Goal: Task Accomplishment & Management: Use online tool/utility

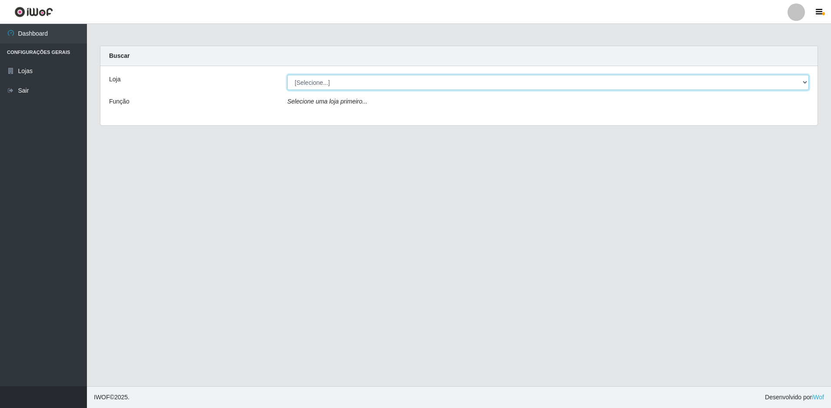
click at [343, 77] on select "[Selecione...] Extrabom - Loja 51 Gaivotas" at bounding box center [547, 82] width 521 height 15
select select "469"
click at [287, 75] on select "[Selecione...] Extrabom - Loja 51 Gaivotas" at bounding box center [547, 82] width 521 height 15
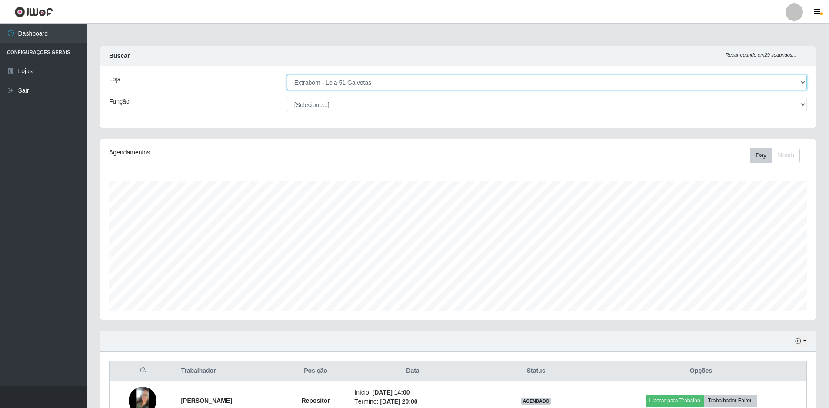
scroll to position [180, 715]
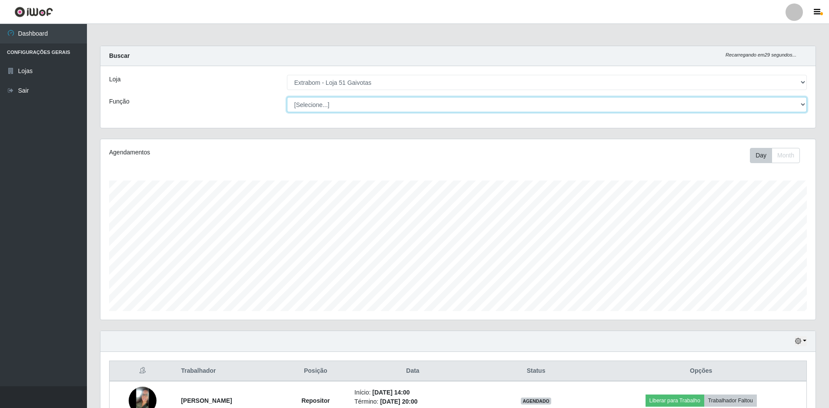
click at [341, 106] on select "[Selecione...] Repositor Repositor + Repositor ++" at bounding box center [547, 104] width 520 height 15
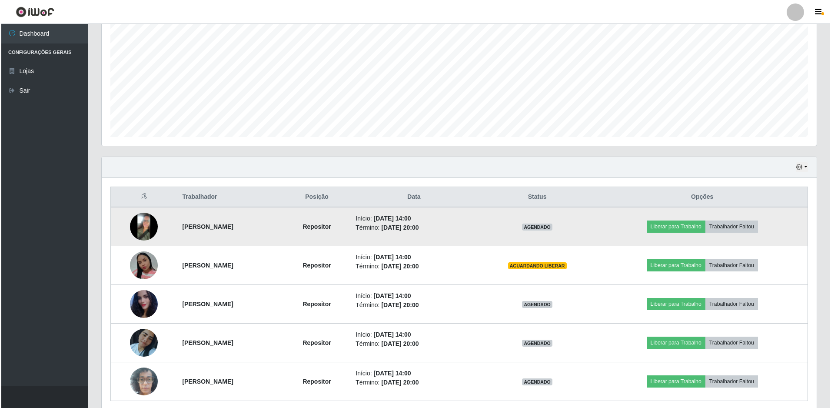
scroll to position [208, 0]
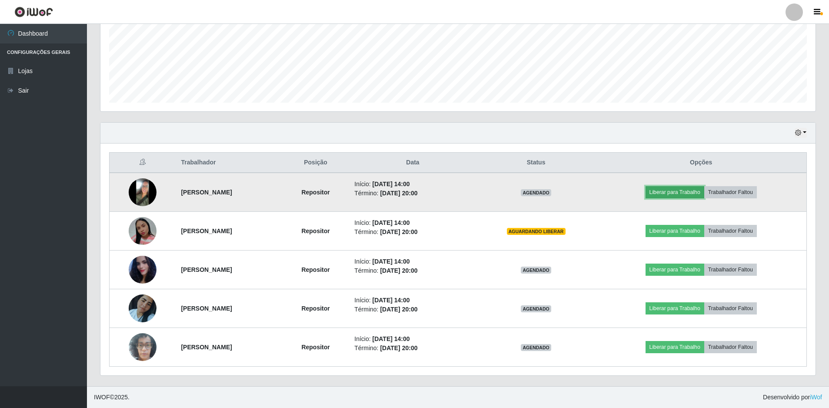
click at [703, 188] on button "Liberar para Trabalho" at bounding box center [674, 192] width 59 height 12
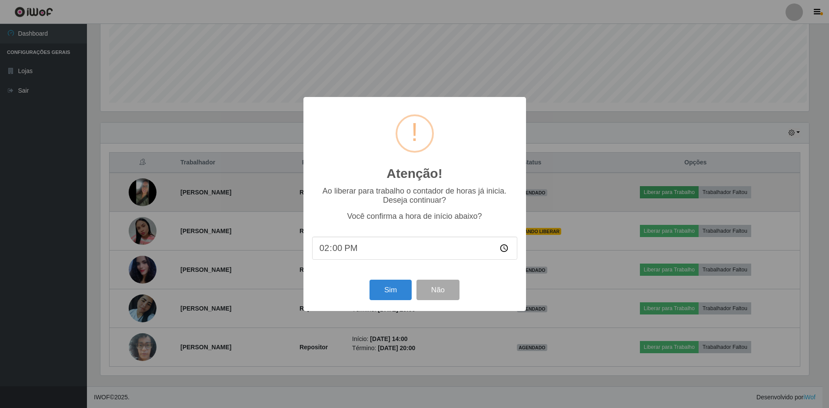
scroll to position [180, 710]
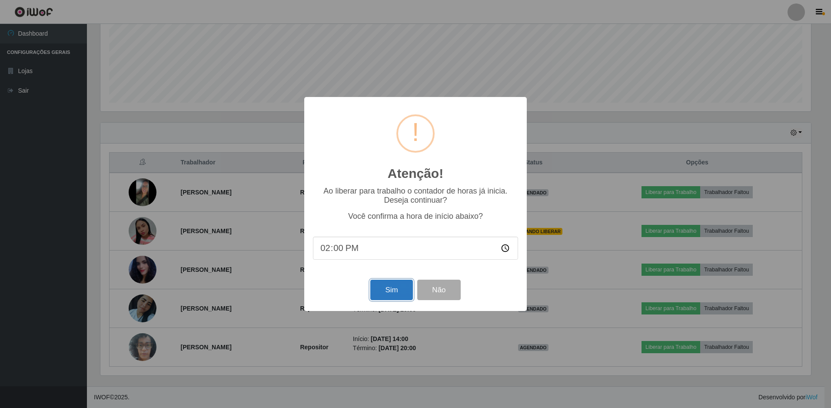
click at [388, 286] on button "Sim" at bounding box center [391, 289] width 42 height 20
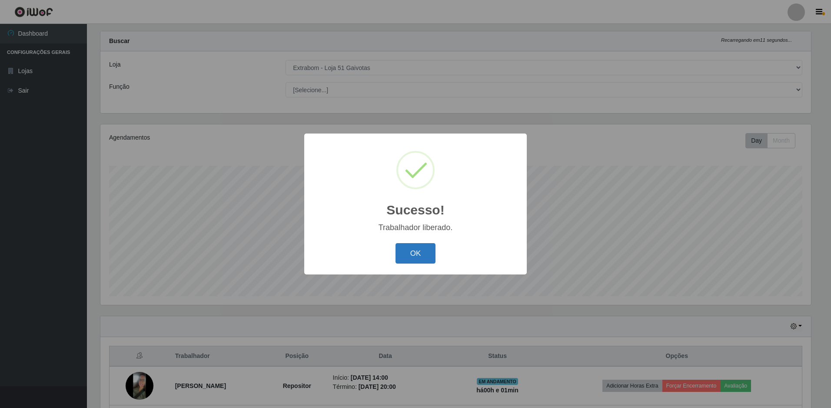
click at [422, 248] on button "OK" at bounding box center [415, 253] width 40 height 20
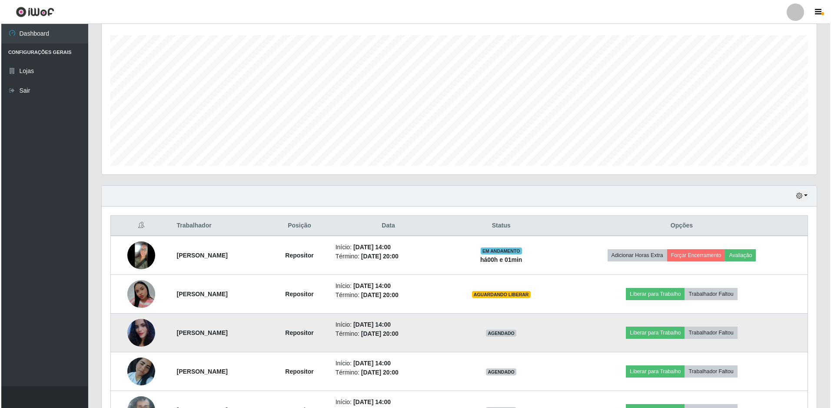
scroll to position [208, 0]
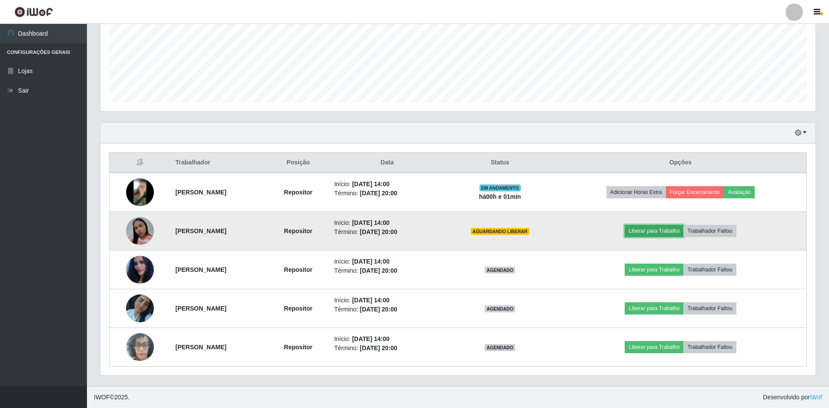
click at [659, 234] on button "Liberar para Trabalho" at bounding box center [653, 231] width 59 height 12
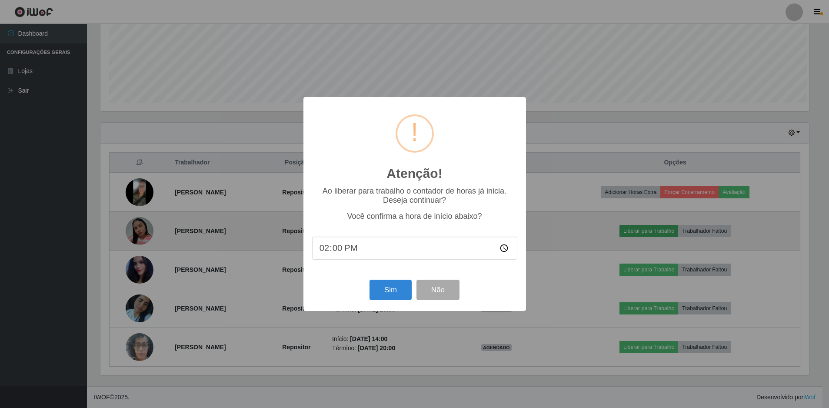
scroll to position [180, 710]
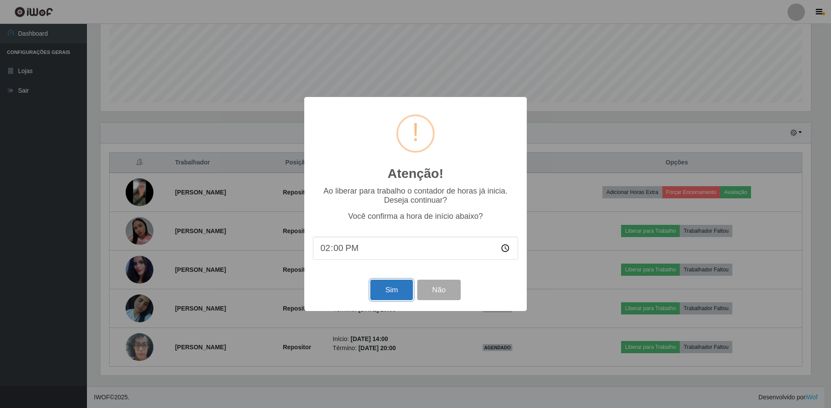
click at [389, 291] on button "Sim" at bounding box center [391, 289] width 42 height 20
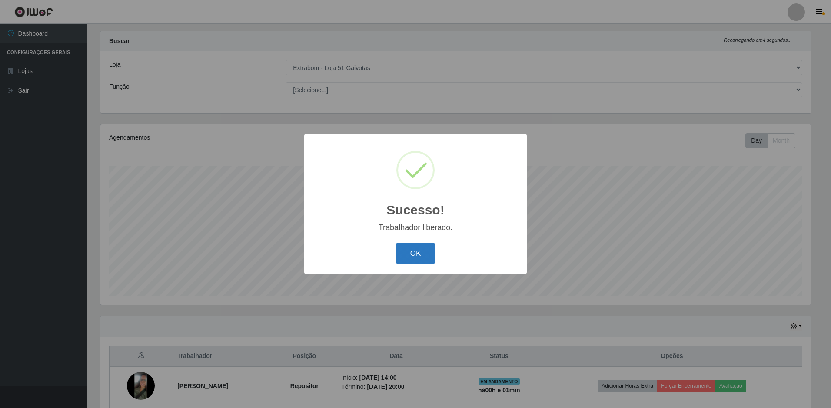
click at [431, 263] on button "OK" at bounding box center [415, 253] width 40 height 20
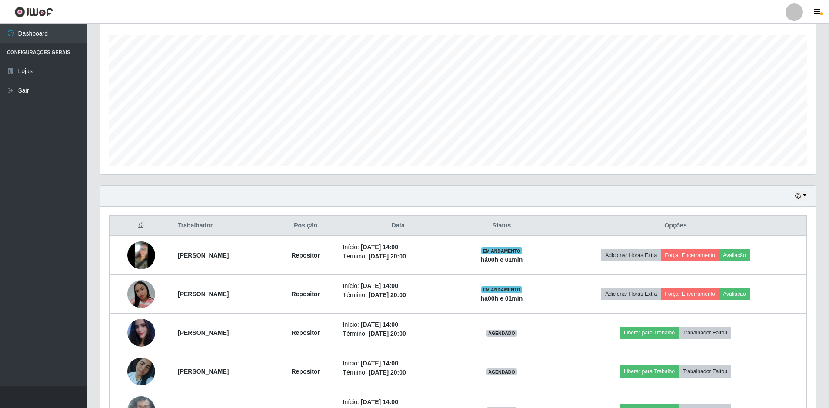
scroll to position [189, 0]
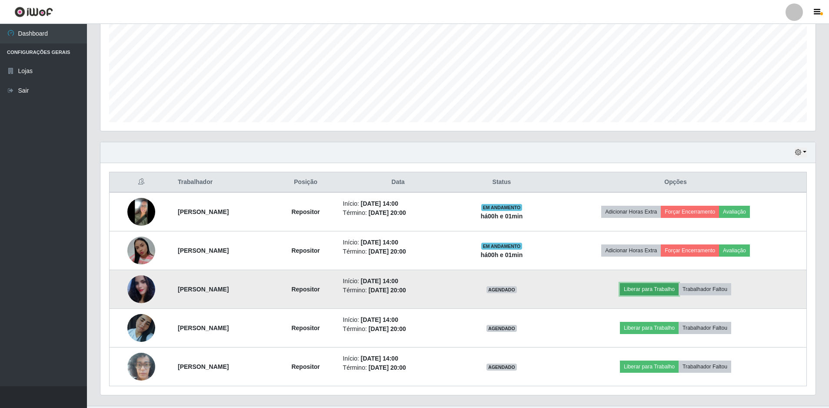
click at [675, 287] on button "Liberar para Trabalho" at bounding box center [649, 289] width 59 height 12
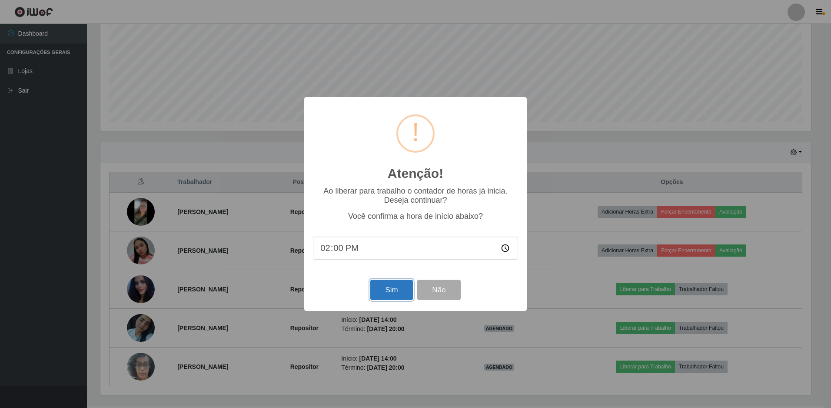
click at [388, 297] on button "Sim" at bounding box center [391, 289] width 42 height 20
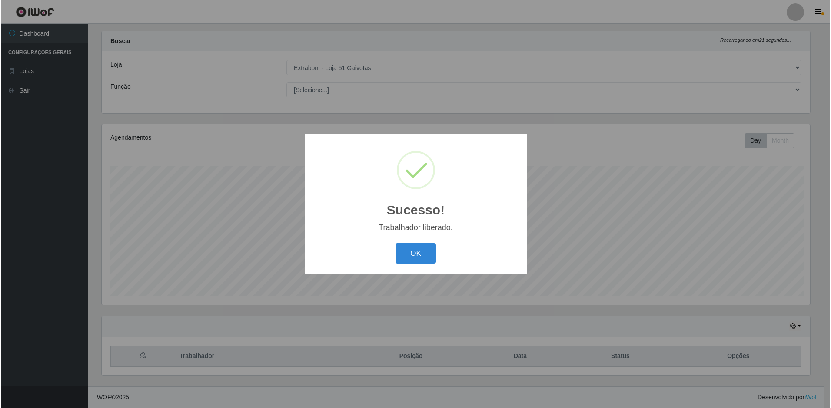
scroll to position [0, 0]
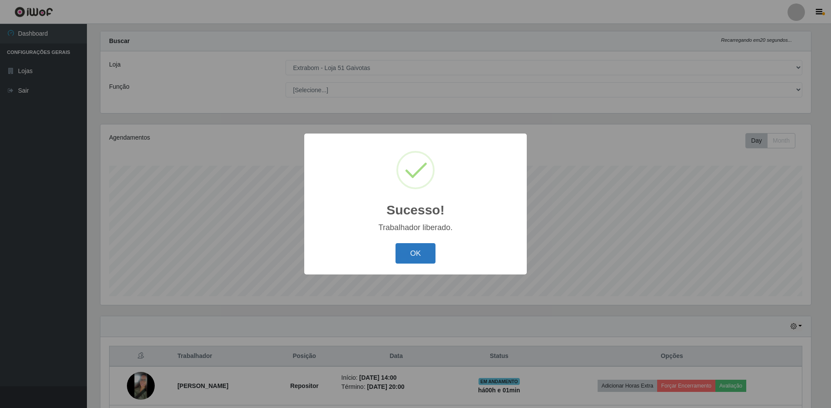
click at [431, 243] on button "OK" at bounding box center [415, 253] width 40 height 20
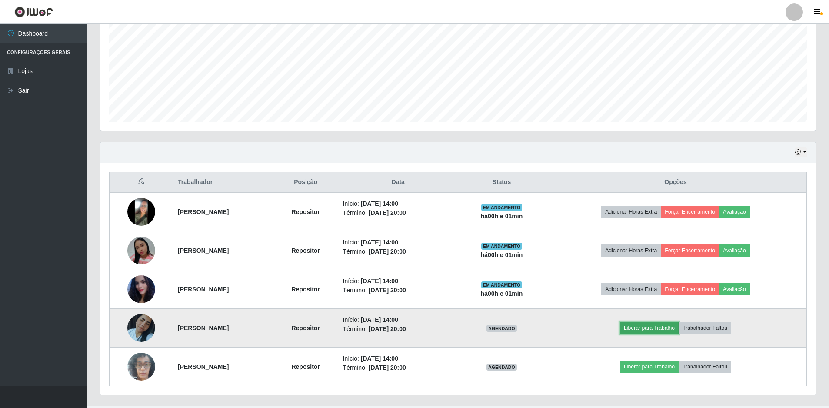
click at [653, 327] on button "Liberar para Trabalho" at bounding box center [649, 328] width 59 height 12
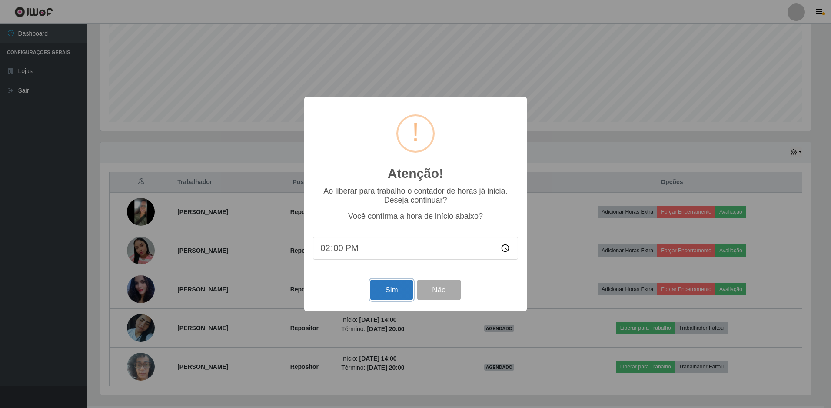
click at [393, 292] on button "Sim" at bounding box center [391, 289] width 42 height 20
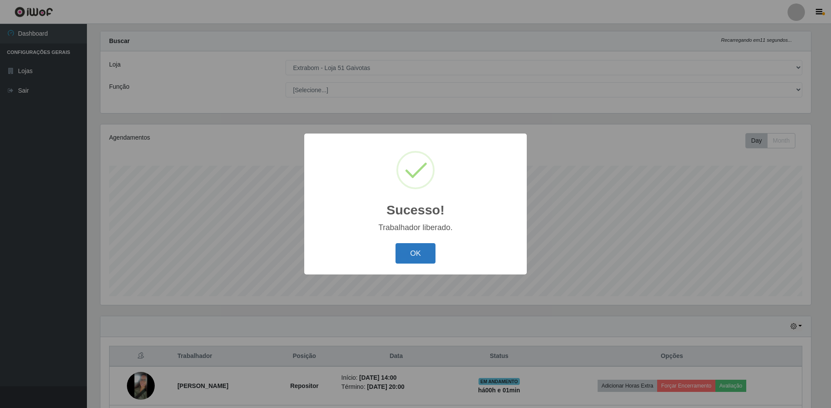
click at [425, 248] on button "OK" at bounding box center [415, 253] width 40 height 20
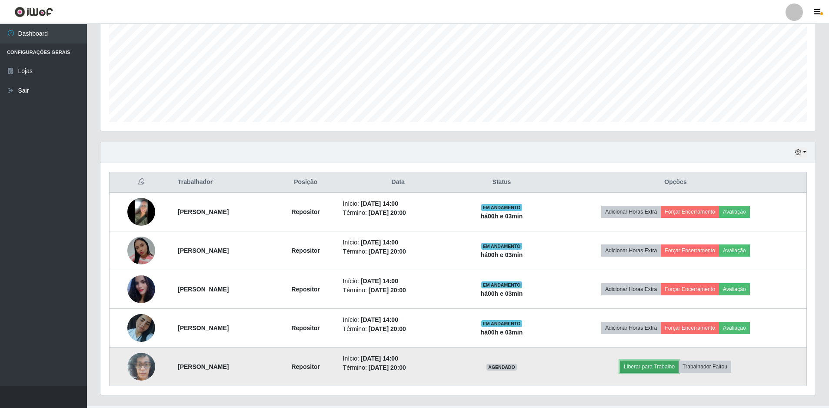
click at [670, 365] on button "Liberar para Trabalho" at bounding box center [649, 366] width 59 height 12
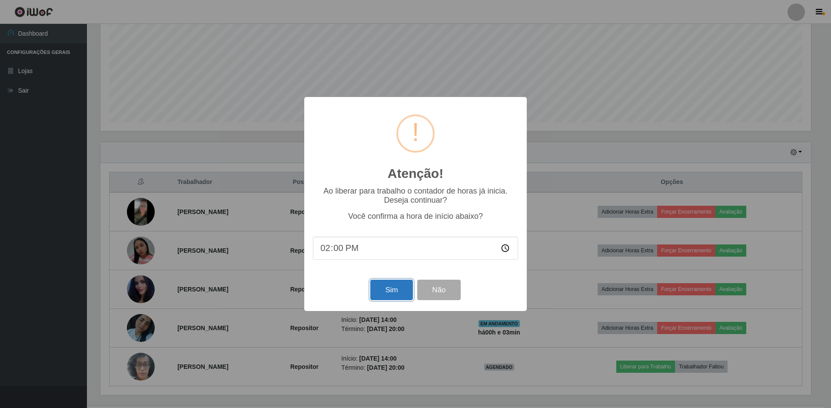
click at [386, 292] on button "Sim" at bounding box center [391, 289] width 42 height 20
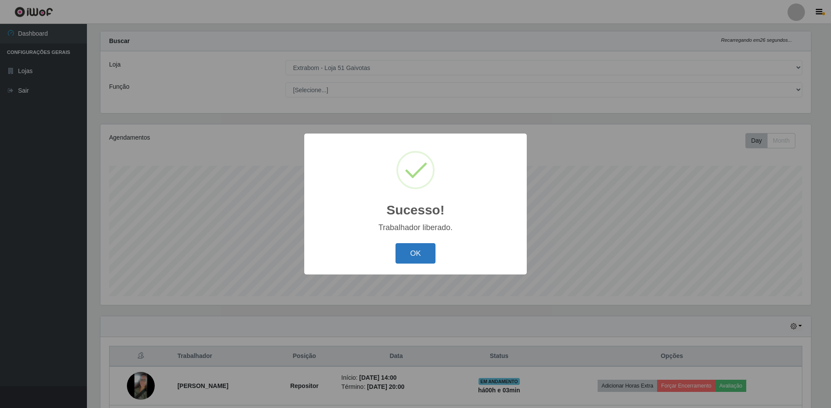
click at [415, 249] on button "OK" at bounding box center [415, 253] width 40 height 20
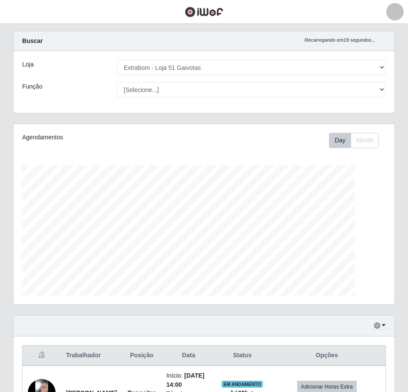
scroll to position [180, 381]
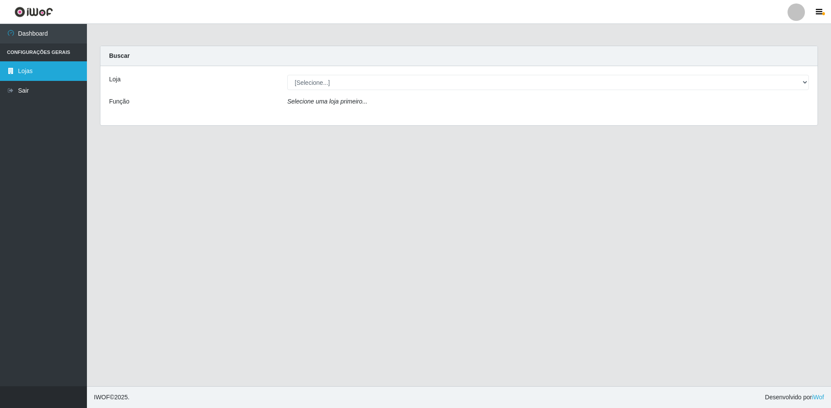
click at [22, 72] on link "Lojas" at bounding box center [43, 71] width 87 height 20
